Goal: Information Seeking & Learning: Learn about a topic

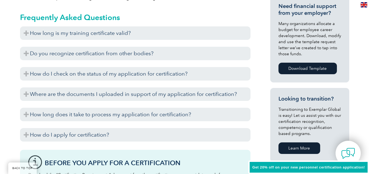
scroll to position [256, 0]
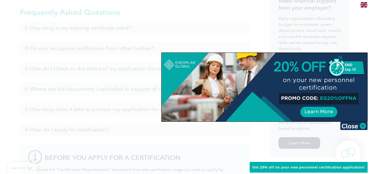
click at [255, 134] on div at bounding box center [184, 87] width 369 height 174
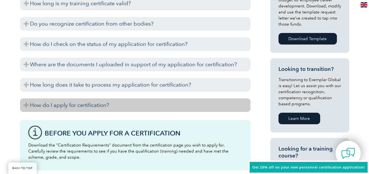
scroll to position [293, 0]
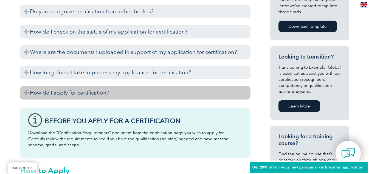
click at [92, 95] on h3 "How do I apply for certification?" at bounding box center [135, 92] width 230 height 13
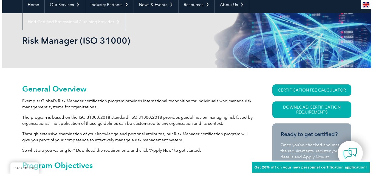
scroll to position [110, 0]
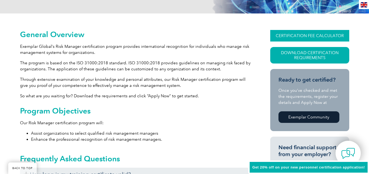
click at [319, 32] on link "CERTIFICATION FEE CALCULATOR" at bounding box center [309, 36] width 79 height 12
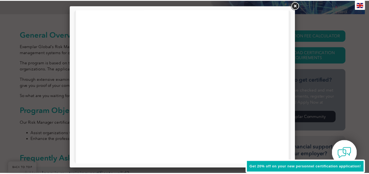
scroll to position [219, 0]
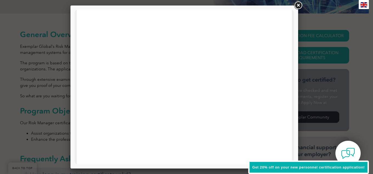
click at [298, 3] on link at bounding box center [298, 6] width 10 height 10
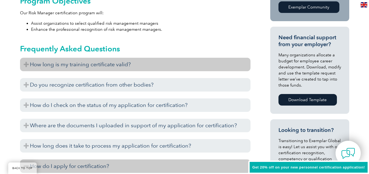
click at [24, 64] on h3 "How long is my training certificate valid?" at bounding box center [135, 64] width 230 height 13
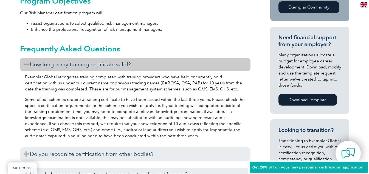
click at [24, 64] on h3 "How long is my training certificate valid?" at bounding box center [135, 64] width 230 height 13
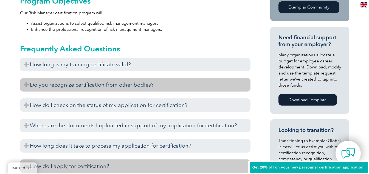
click at [25, 85] on h3 "Do you recognize certification from other bodies?" at bounding box center [135, 84] width 230 height 13
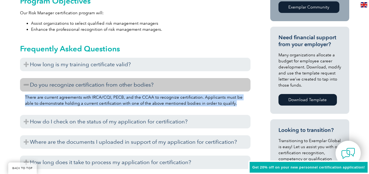
drag, startPoint x: 26, startPoint y: 96, endPoint x: 225, endPoint y: 107, distance: 199.4
click at [225, 107] on div "There are current agreements with IRCA/CQI, PECB, and the CCAA to recognize cer…" at bounding box center [135, 100] width 230 height 19
copy p "There are current agreements with IRCA/CQI, PECB, and the CCAA to recognize cer…"
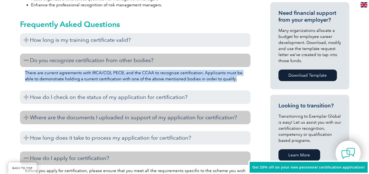
scroll to position [256, 0]
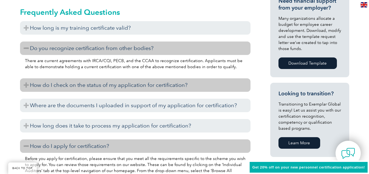
click at [26, 87] on h3 "How do I check on the status of my application for certification?" at bounding box center [135, 84] width 230 height 13
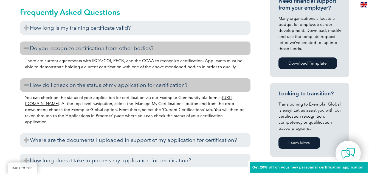
click at [26, 87] on h3 "How do I check on the status of my application for certification?" at bounding box center [135, 84] width 230 height 13
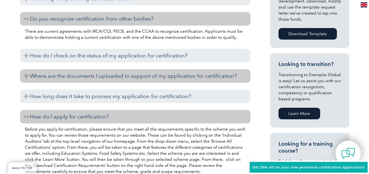
scroll to position [293, 0]
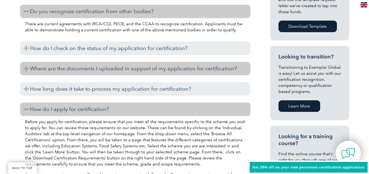
click at [27, 70] on h3 "Where are the documents I uploaded in support of my application for certificati…" at bounding box center [135, 68] width 230 height 13
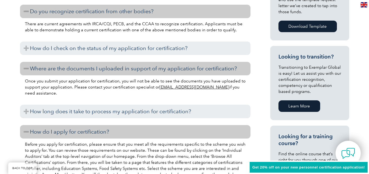
click at [27, 70] on h3 "Where are the documents I uploaded in support of my application for certificati…" at bounding box center [135, 68] width 230 height 13
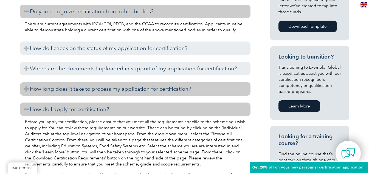
click at [25, 90] on h3 "How long does it take to process my application for certification?" at bounding box center [135, 88] width 230 height 13
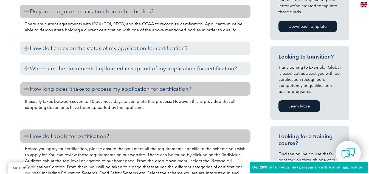
click at [25, 90] on h3 "How long does it take to process my application for certification?" at bounding box center [135, 88] width 230 height 13
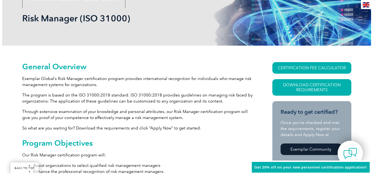
scroll to position [86, 0]
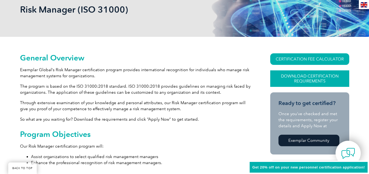
click at [307, 80] on link "Download Certification Requirements" at bounding box center [309, 78] width 79 height 16
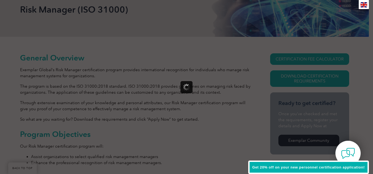
scroll to position [0, 0]
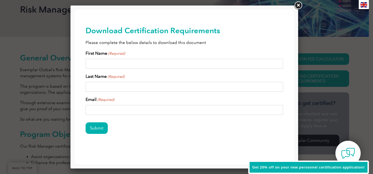
click at [299, 5] on link at bounding box center [298, 6] width 10 height 10
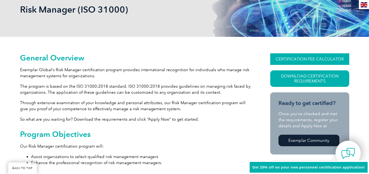
click at [313, 63] on link "CERTIFICATION FEE CALCULATOR" at bounding box center [309, 59] width 79 height 12
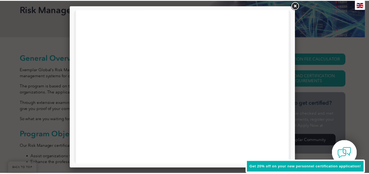
scroll to position [73, 0]
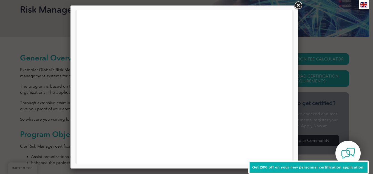
click at [298, 5] on link at bounding box center [298, 6] width 10 height 10
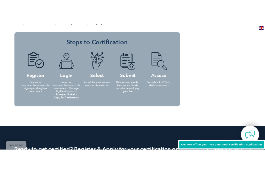
scroll to position [762, 0]
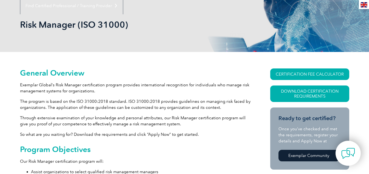
scroll to position [110, 0]
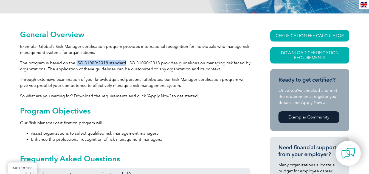
drag, startPoint x: 75, startPoint y: 63, endPoint x: 123, endPoint y: 62, distance: 48.0
click at [123, 62] on p "The program is based on the ISO 31000:2018 standard. ISO 31000:2018 provides gu…" at bounding box center [135, 66] width 230 height 12
copy p "ISO 31000:2018 standard"
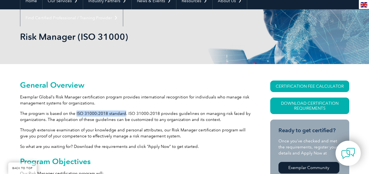
scroll to position [36, 0]
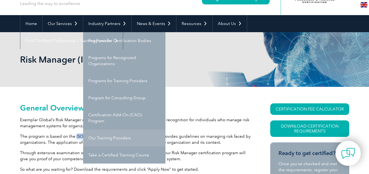
click at [121, 135] on link "Our Training Providers" at bounding box center [124, 137] width 82 height 17
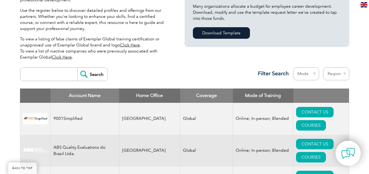
scroll to position [183, 0]
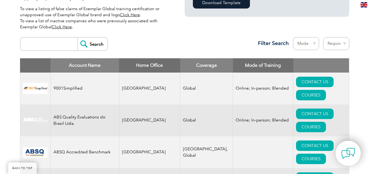
click at [55, 46] on input "search" at bounding box center [50, 43] width 54 height 13
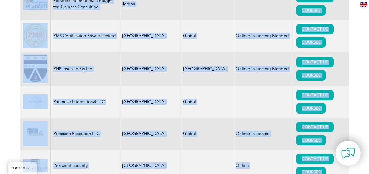
scroll to position [6521, 0]
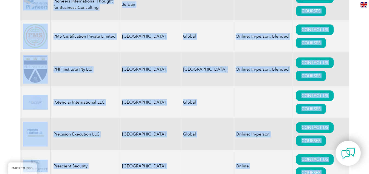
drag, startPoint x: 27, startPoint y: 25, endPoint x: 261, endPoint y: 63, distance: 237.3
copy table "Account Name Home Office Coverage Mode of Training 9001Simplified [GEOGRAPHIC_D…"
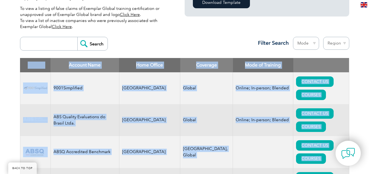
scroll to position [183, 0]
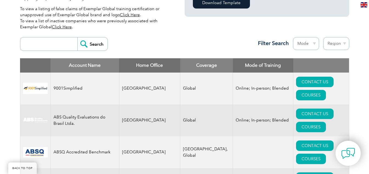
click at [43, 44] on input "search" at bounding box center [50, 43] width 54 height 13
type input "[GEOGRAPHIC_DATA]"
click at [81, 43] on input "Search" at bounding box center [92, 43] width 30 height 13
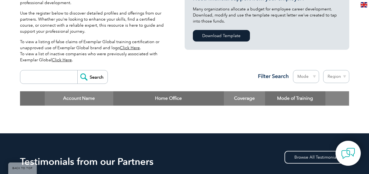
scroll to position [146, 0]
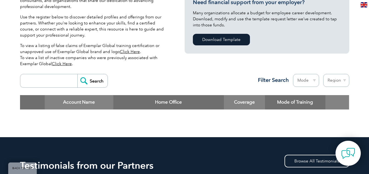
click at [335, 81] on select "Region Australia Bahrain Bangladesh Brazil Canada Colombia Dominican Republic E…" at bounding box center [336, 80] width 26 height 13
select select "United Arab Emirates"
click at [323, 74] on select "Region Australia Bahrain Bangladesh Brazil Canada Colombia Dominican Republic E…" at bounding box center [336, 80] width 26 height 13
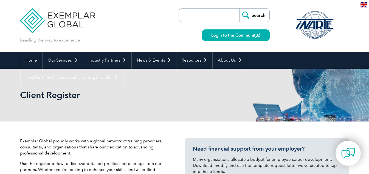
select select "[GEOGRAPHIC_DATA]"
